Goal: Transaction & Acquisition: Book appointment/travel/reservation

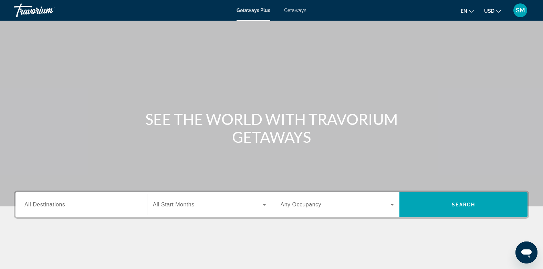
click at [296, 9] on span "Getaways" at bounding box center [295, 11] width 22 height 6
click at [41, 205] on span "All Destinations" at bounding box center [44, 205] width 41 height 6
click at [41, 205] on input "Destination All Destinations" at bounding box center [81, 205] width 114 height 8
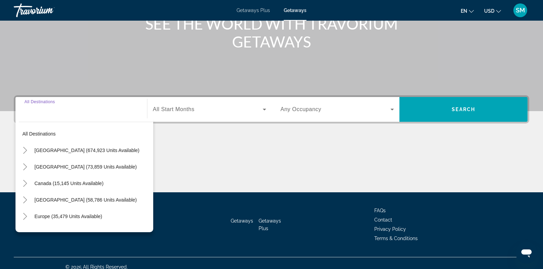
scroll to position [103, 0]
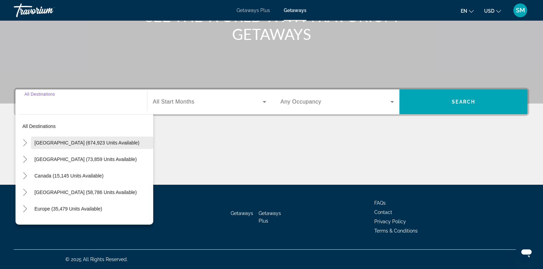
click at [50, 142] on span "[GEOGRAPHIC_DATA] (674,923 units available)" at bounding box center [86, 143] width 105 height 6
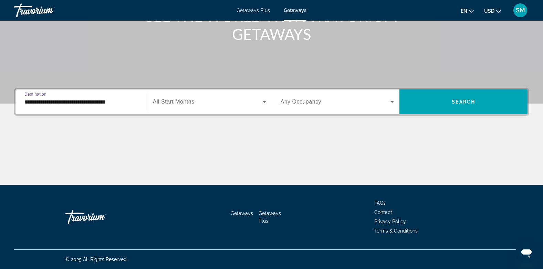
click at [61, 104] on input "**********" at bounding box center [81, 102] width 114 height 8
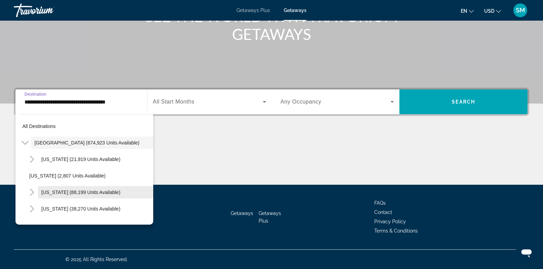
click at [52, 192] on span "[US_STATE] (88,199 units available)" at bounding box center [80, 193] width 79 height 6
type input "**********"
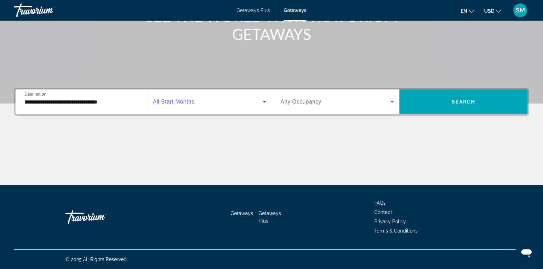
click at [198, 102] on span "Search widget" at bounding box center [208, 102] width 110 height 8
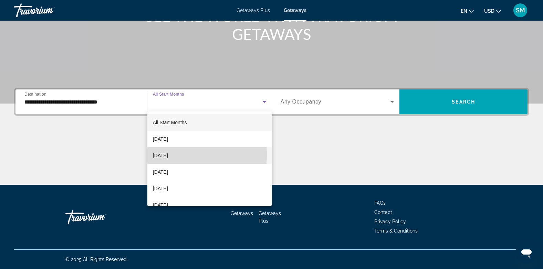
click at [168, 155] on span "[DATE]" at bounding box center [160, 156] width 15 height 8
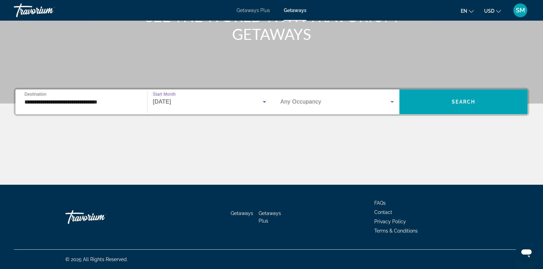
click at [394, 99] on icon "Search widget" at bounding box center [392, 102] width 8 height 8
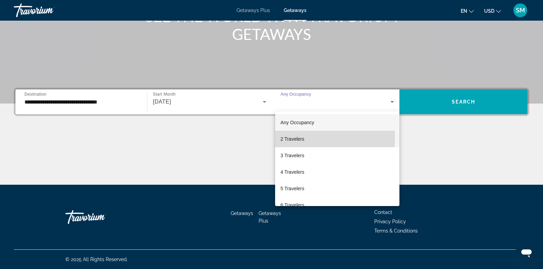
click at [297, 137] on span "2 Travelers" at bounding box center [293, 139] width 24 height 8
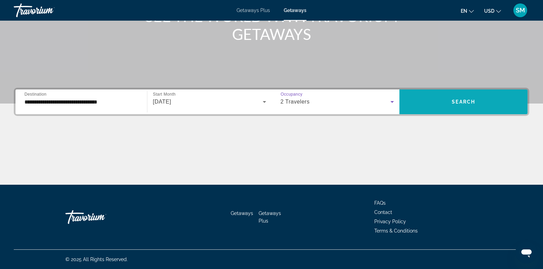
click at [445, 104] on span "Search widget" at bounding box center [464, 102] width 128 height 17
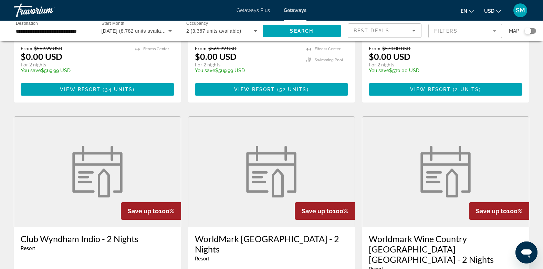
scroll to position [75, 0]
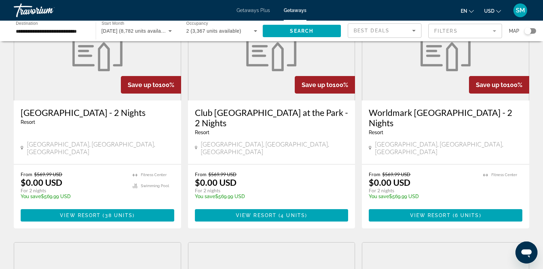
drag, startPoint x: 528, startPoint y: 31, endPoint x: 535, endPoint y: 31, distance: 6.9
click at [535, 31] on div "Search widget" at bounding box center [531, 31] width 12 height 6
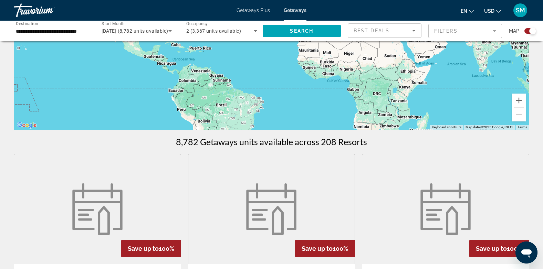
scroll to position [0, 0]
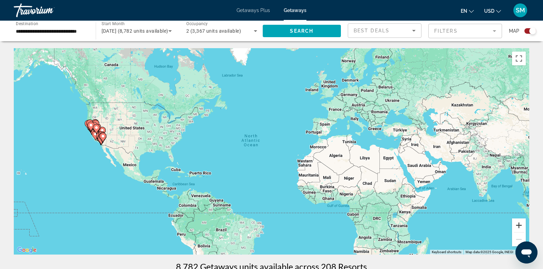
click at [520, 226] on button "Zoom in" at bounding box center [519, 226] width 14 height 14
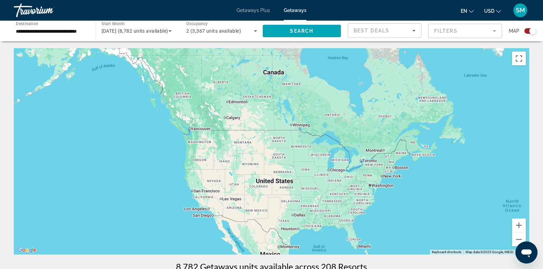
drag, startPoint x: 224, startPoint y: 140, endPoint x: 507, endPoint y: 217, distance: 293.7
click at [507, 217] on div "Main content" at bounding box center [272, 151] width 516 height 207
click at [518, 224] on button "Zoom in" at bounding box center [519, 226] width 14 height 14
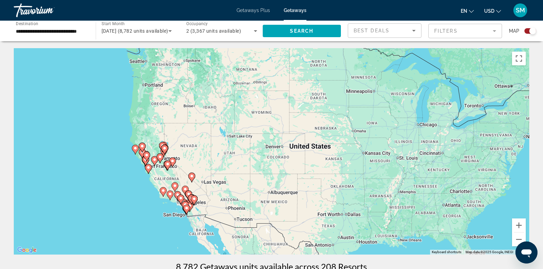
drag, startPoint x: 272, startPoint y: 197, endPoint x: 304, endPoint y: 132, distance: 72.7
click at [304, 132] on div "To activate drag with keyboard, press Alt + Enter. Once in keyboard drag state,…" at bounding box center [272, 151] width 516 height 207
click at [517, 226] on button "Zoom in" at bounding box center [519, 226] width 14 height 14
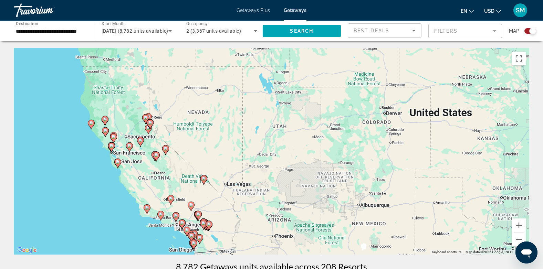
drag, startPoint x: 245, startPoint y: 169, endPoint x: 338, endPoint y: 140, distance: 98.1
click at [338, 140] on div "To activate drag with keyboard, press Alt + Enter. Once in keyboard drag state,…" at bounding box center [272, 151] width 516 height 207
click at [162, 215] on image "Main content" at bounding box center [161, 215] width 4 height 4
type input "**********"
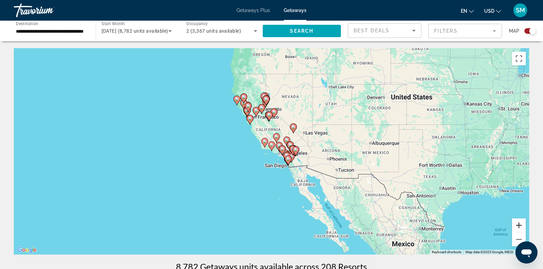
click at [517, 225] on button "Zoom in" at bounding box center [519, 226] width 14 height 14
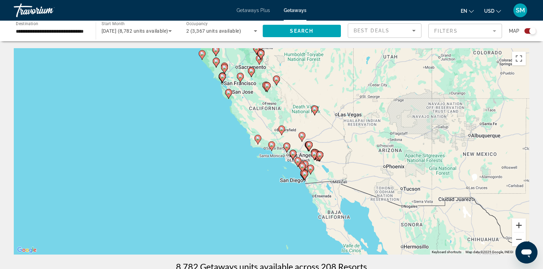
click at [517, 225] on button "Zoom in" at bounding box center [519, 226] width 14 height 14
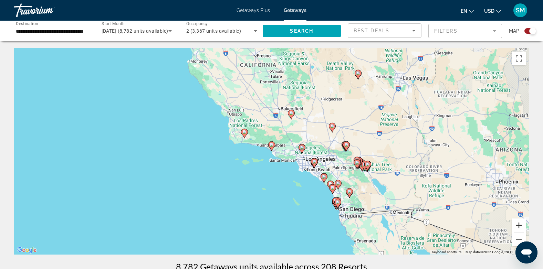
click at [517, 225] on button "Zoom in" at bounding box center [519, 226] width 14 height 14
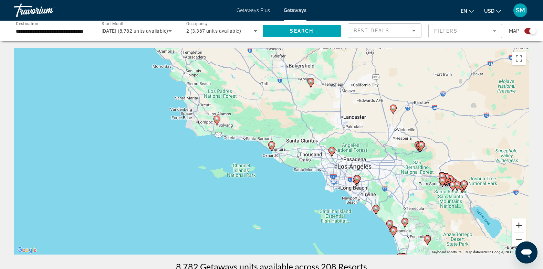
click at [517, 225] on button "Zoom in" at bounding box center [519, 226] width 14 height 14
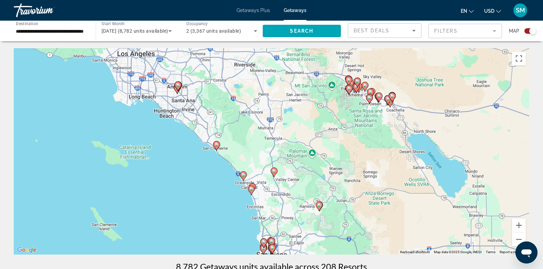
drag, startPoint x: 514, startPoint y: 102, endPoint x: 248, endPoint y: -25, distance: 295.4
click at [248, 0] on html "**********" at bounding box center [271, 134] width 543 height 269
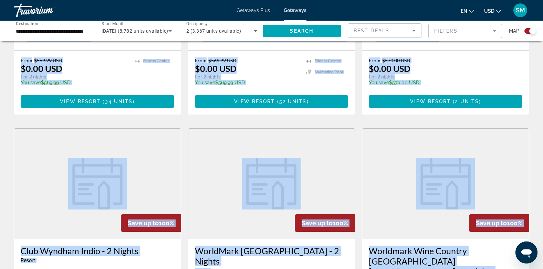
drag, startPoint x: 321, startPoint y: 175, endPoint x: 490, endPoint y: 281, distance: 199.1
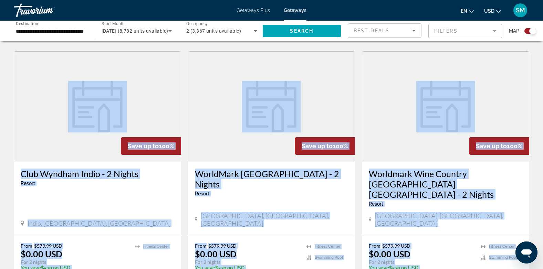
click at [483, 77] on figure "Main content" at bounding box center [445, 107] width 167 height 110
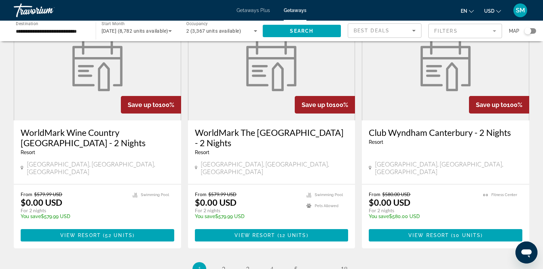
scroll to position [826, 0]
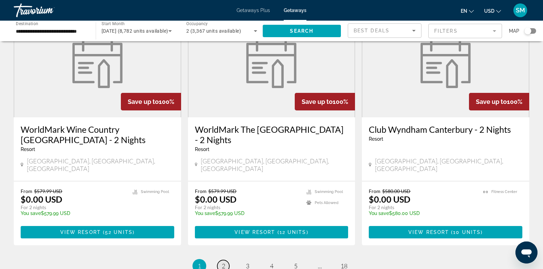
click at [222, 263] on span "2" at bounding box center [223, 267] width 3 height 8
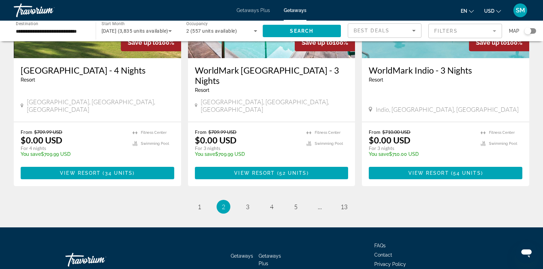
scroll to position [876, 0]
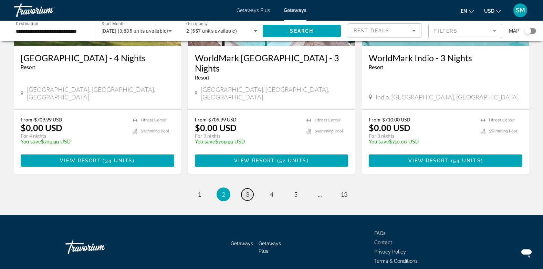
click at [246, 191] on span "3" at bounding box center [247, 195] width 3 height 8
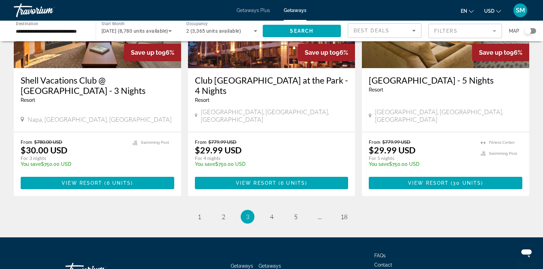
scroll to position [876, 0]
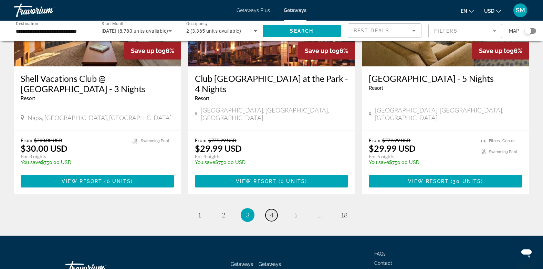
click at [274, 209] on link "page 4" at bounding box center [272, 215] width 12 height 12
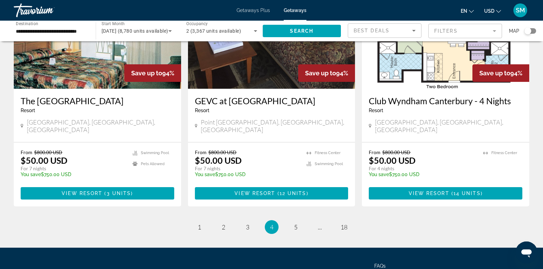
scroll to position [847, 0]
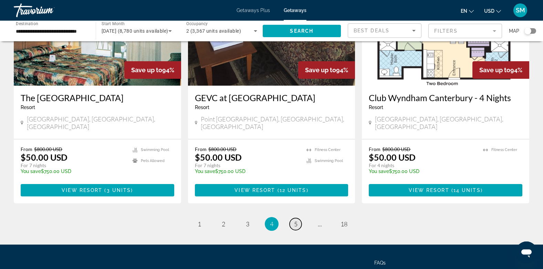
click at [295, 220] on span "5" at bounding box center [295, 224] width 3 height 8
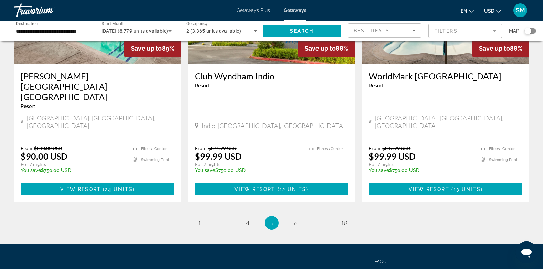
scroll to position [876, 0]
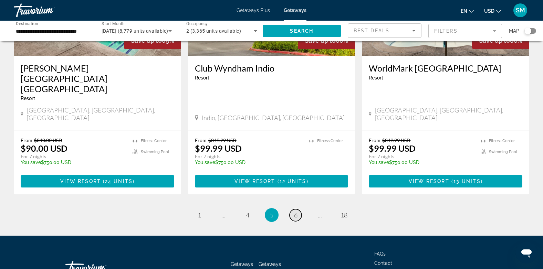
click at [295, 212] on span "6" at bounding box center [295, 216] width 3 height 8
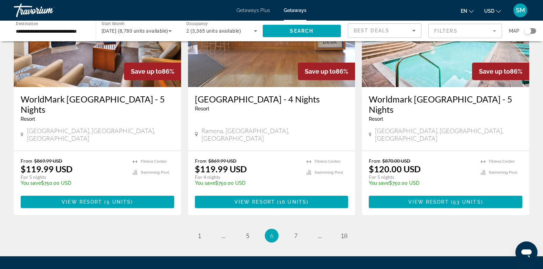
scroll to position [850, 0]
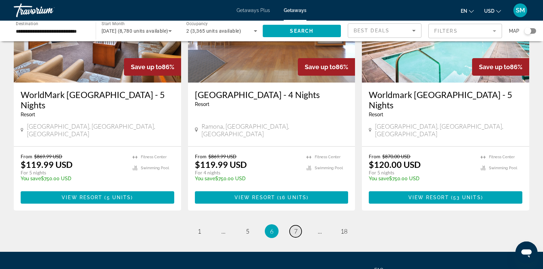
click at [297, 228] on span "7" at bounding box center [295, 232] width 3 height 8
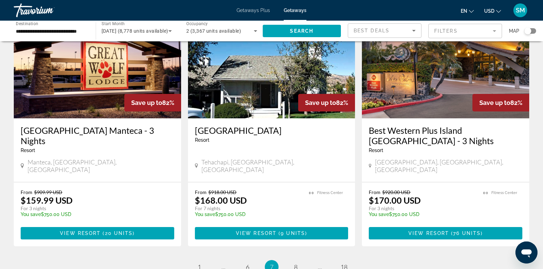
scroll to position [847, 0]
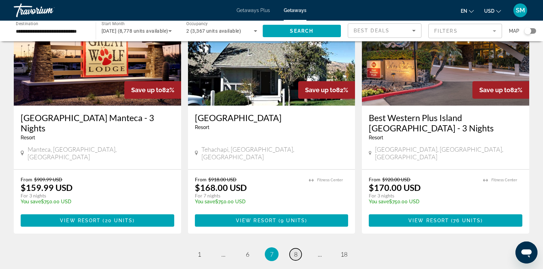
click at [298, 249] on link "page 8" at bounding box center [296, 255] width 12 height 12
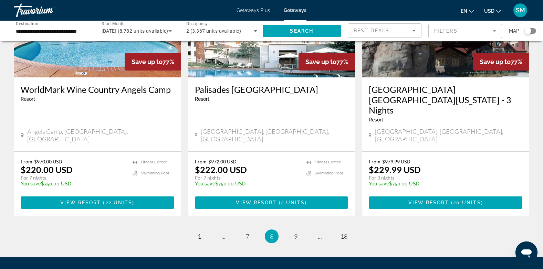
scroll to position [886, 0]
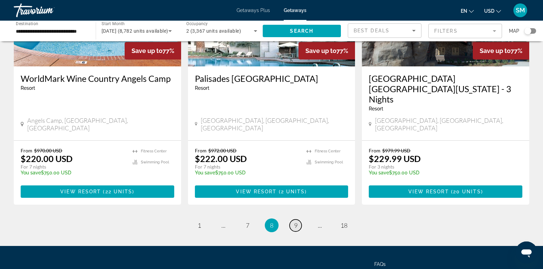
click at [294, 220] on link "page 9" at bounding box center [296, 226] width 12 height 12
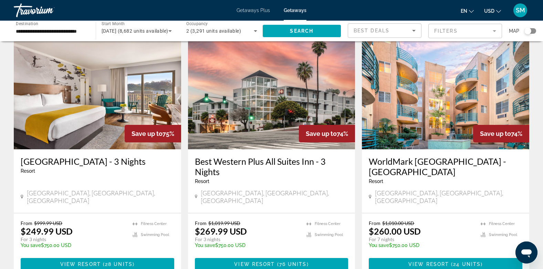
scroll to position [277, 0]
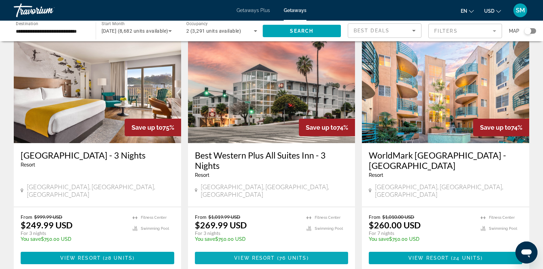
click at [265, 250] on span "Main content" at bounding box center [272, 258] width 154 height 17
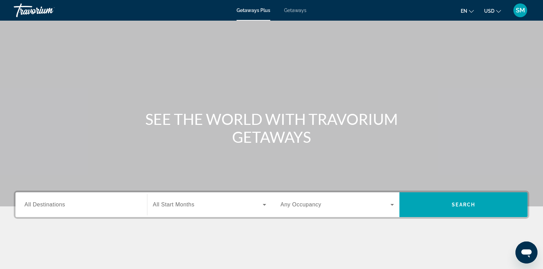
click at [59, 204] on span "All Destinations" at bounding box center [44, 205] width 41 height 6
click at [59, 204] on input "Destination All Destinations" at bounding box center [81, 205] width 114 height 8
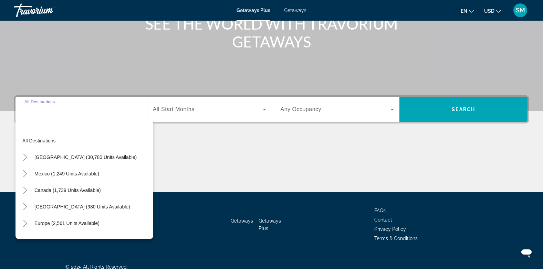
scroll to position [103, 0]
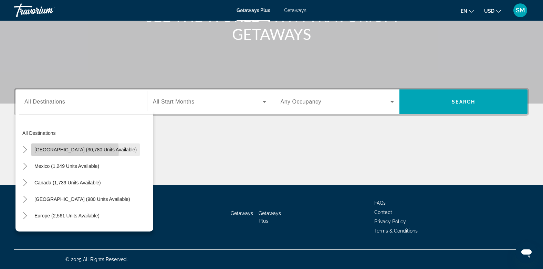
click at [59, 152] on span "[GEOGRAPHIC_DATA] (30,780 units available)" at bounding box center [85, 150] width 102 height 6
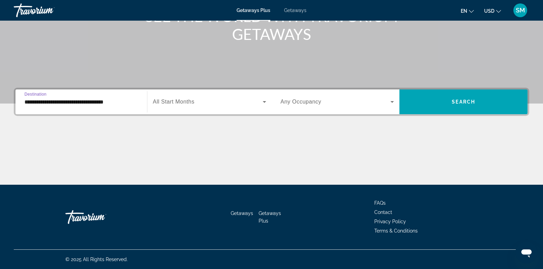
click at [34, 103] on input "**********" at bounding box center [81, 102] width 114 height 8
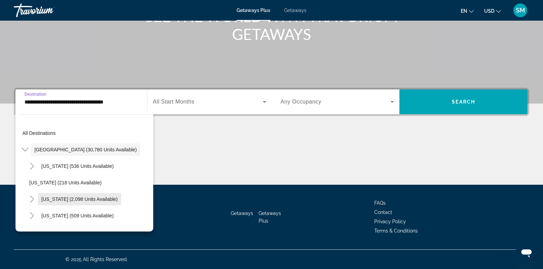
click at [61, 198] on span "California (2,098 units available)" at bounding box center [79, 200] width 76 height 6
type input "**********"
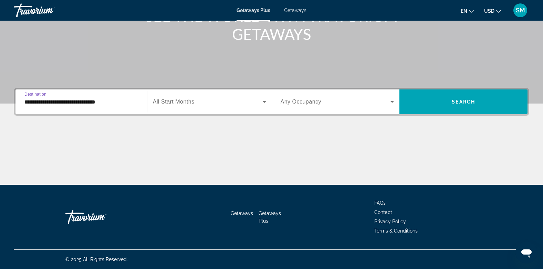
click at [194, 102] on span "All Start Months" at bounding box center [174, 102] width 42 height 6
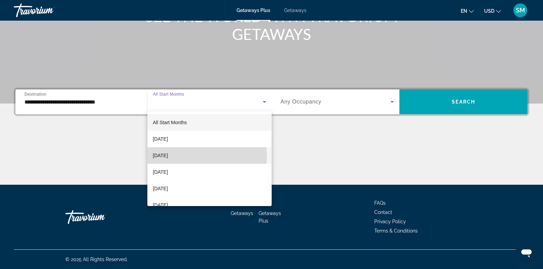
click at [168, 155] on span "[DATE]" at bounding box center [160, 156] width 15 height 8
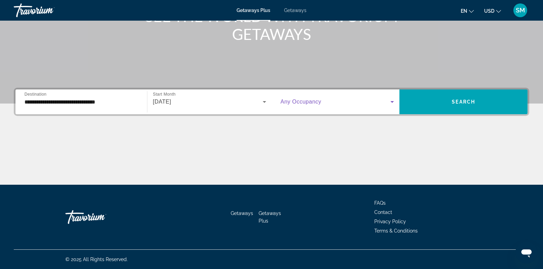
click at [391, 99] on icon "Search widget" at bounding box center [392, 102] width 8 height 8
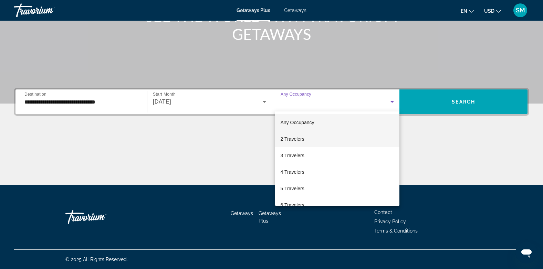
click at [299, 140] on span "2 Travelers" at bounding box center [293, 139] width 24 height 8
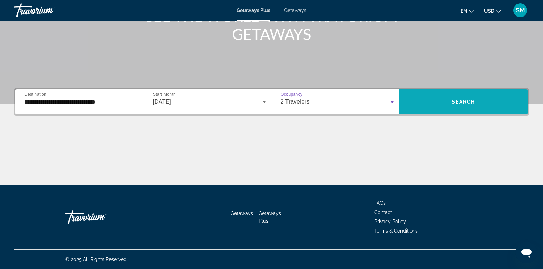
click at [474, 104] on span "Search" at bounding box center [463, 102] width 23 height 6
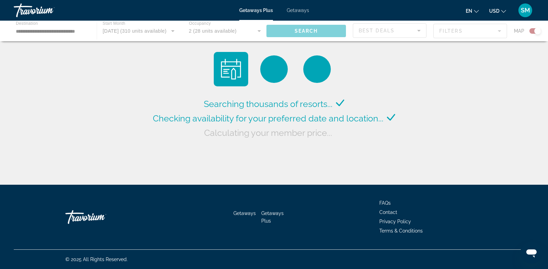
click at [474, 104] on div "Searching thousands of resorts... Checking availability for your preferred date…" at bounding box center [274, 94] width 548 height 188
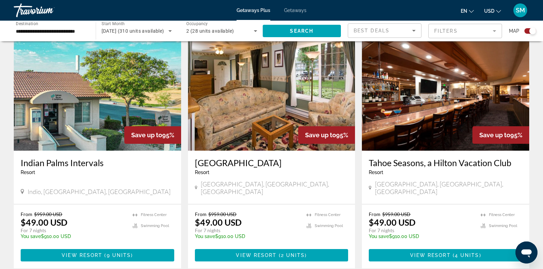
scroll to position [1001, 0]
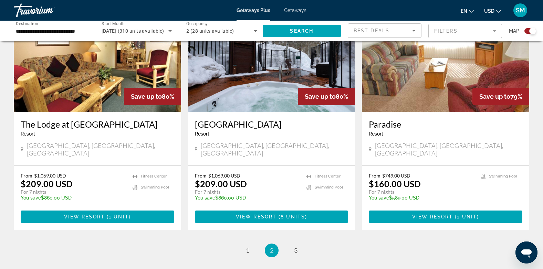
scroll to position [1047, 0]
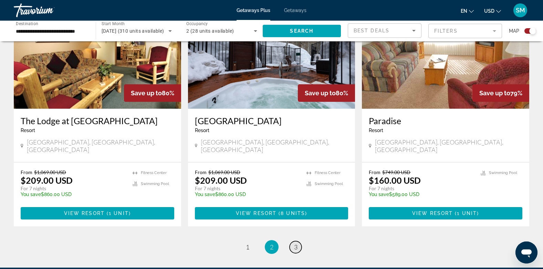
click at [296, 244] on span "3" at bounding box center [295, 248] width 3 height 8
